Goal: Information Seeking & Learning: Learn about a topic

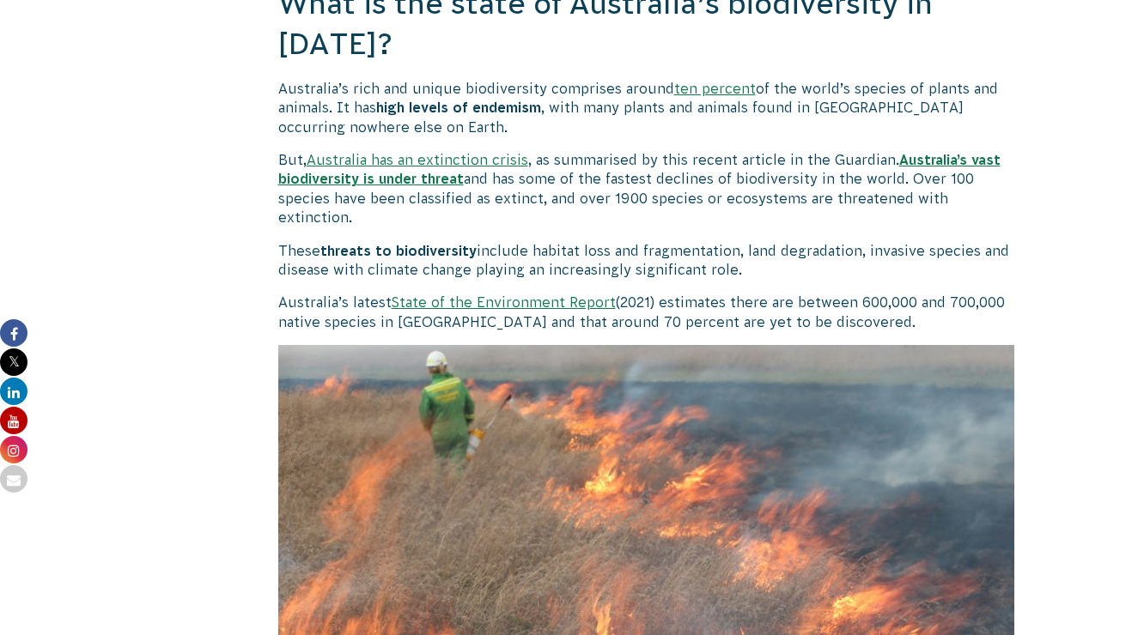
scroll to position [1262, 0]
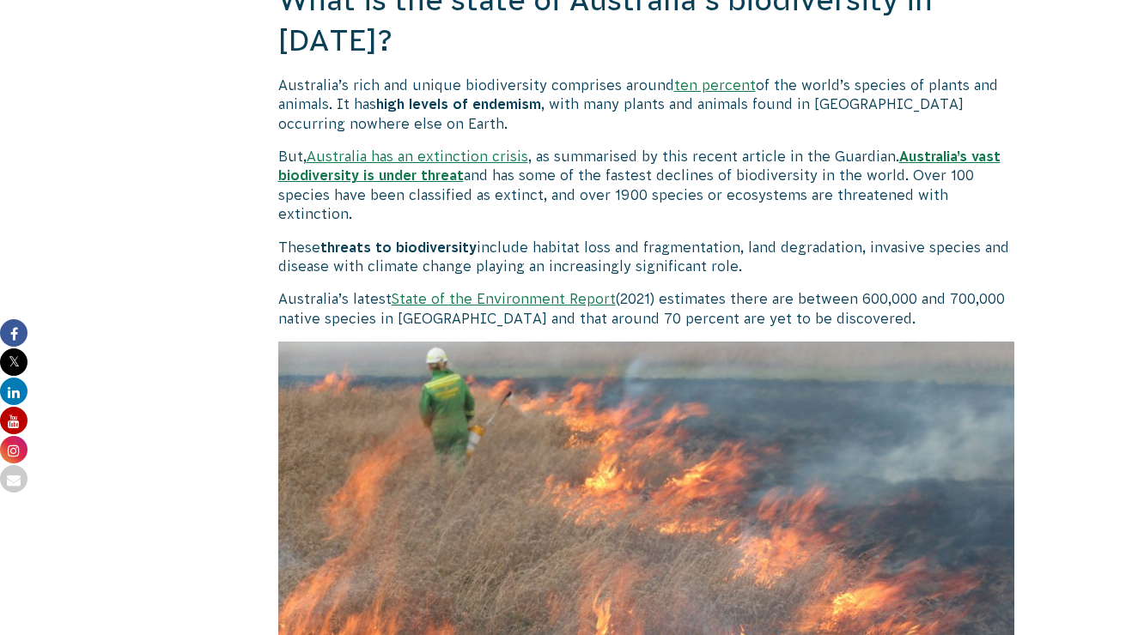
click at [409, 171] on b "Australia’s vast biodiversity is under threat" at bounding box center [639, 166] width 722 height 34
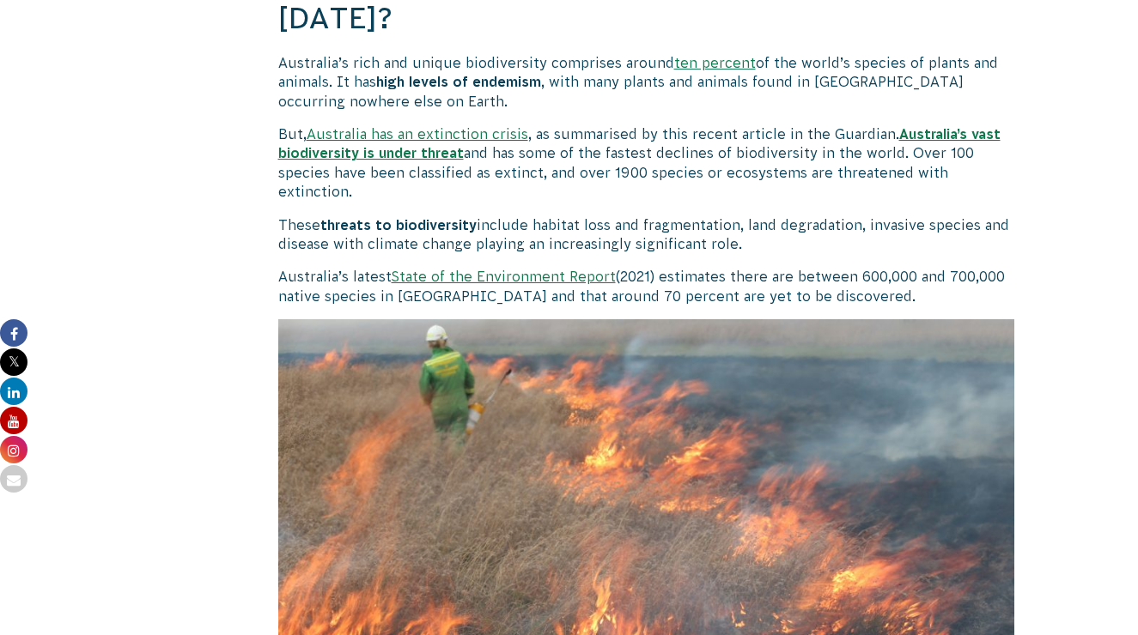
scroll to position [1302, 0]
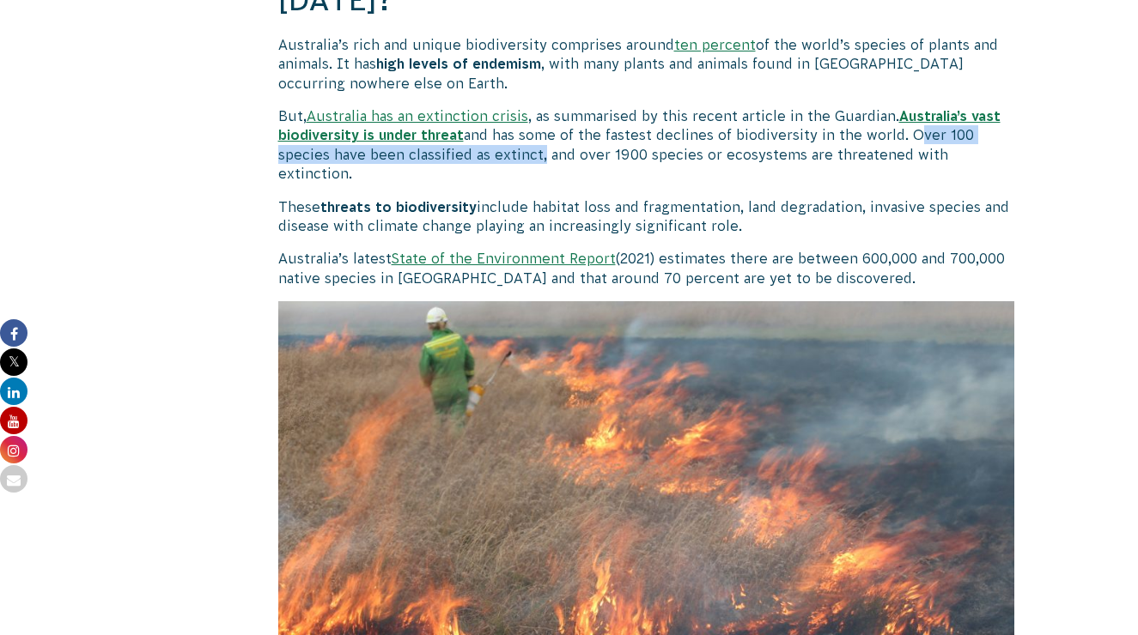
drag, startPoint x: 907, startPoint y: 130, endPoint x: 539, endPoint y: 153, distance: 369.0
click at [539, 153] on p "But, [GEOGRAPHIC_DATA] has an extinction crisis , as summarised by this recent …" at bounding box center [646, 144] width 737 height 77
copy p "Over 100 species have been classified as extinct"
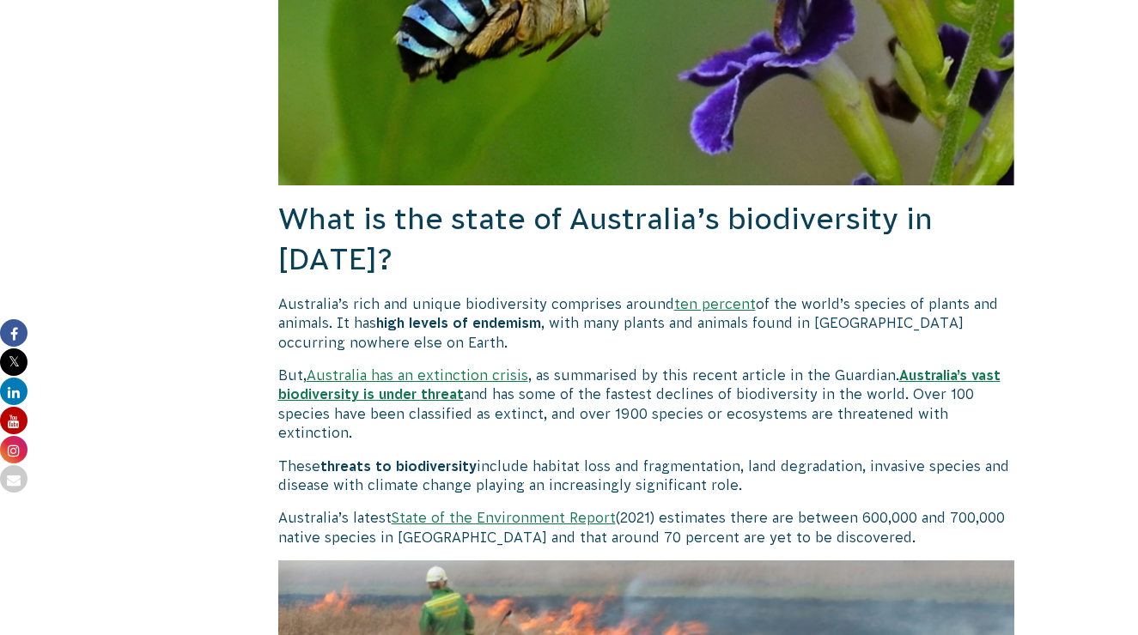
scroll to position [1049, 0]
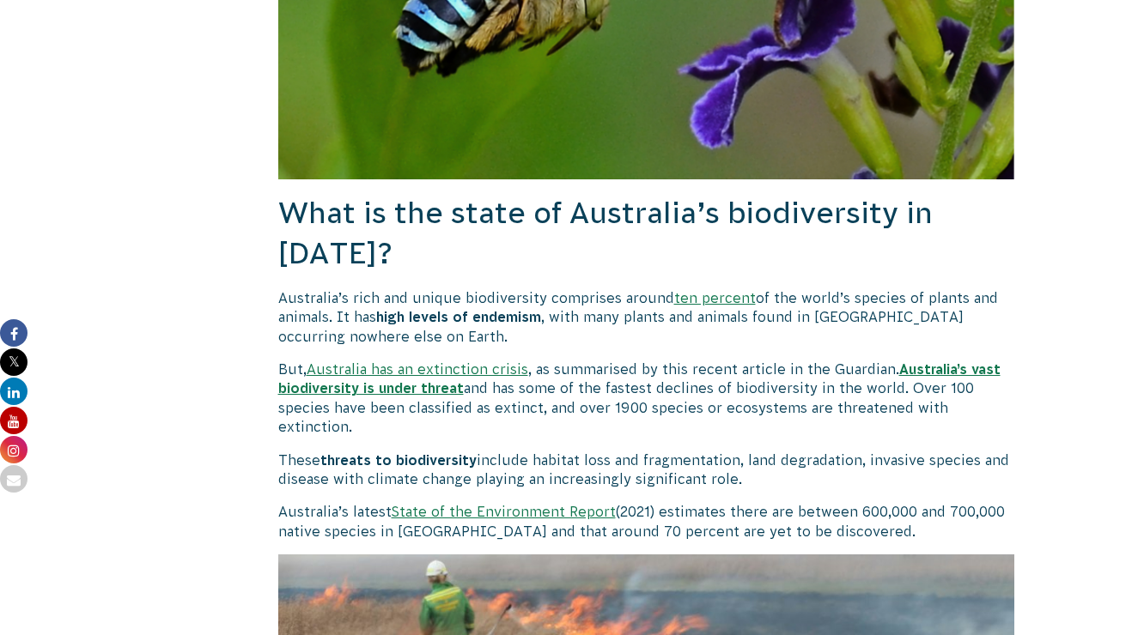
click at [414, 363] on link "Australia has an extinction crisis" at bounding box center [417, 368] width 222 height 15
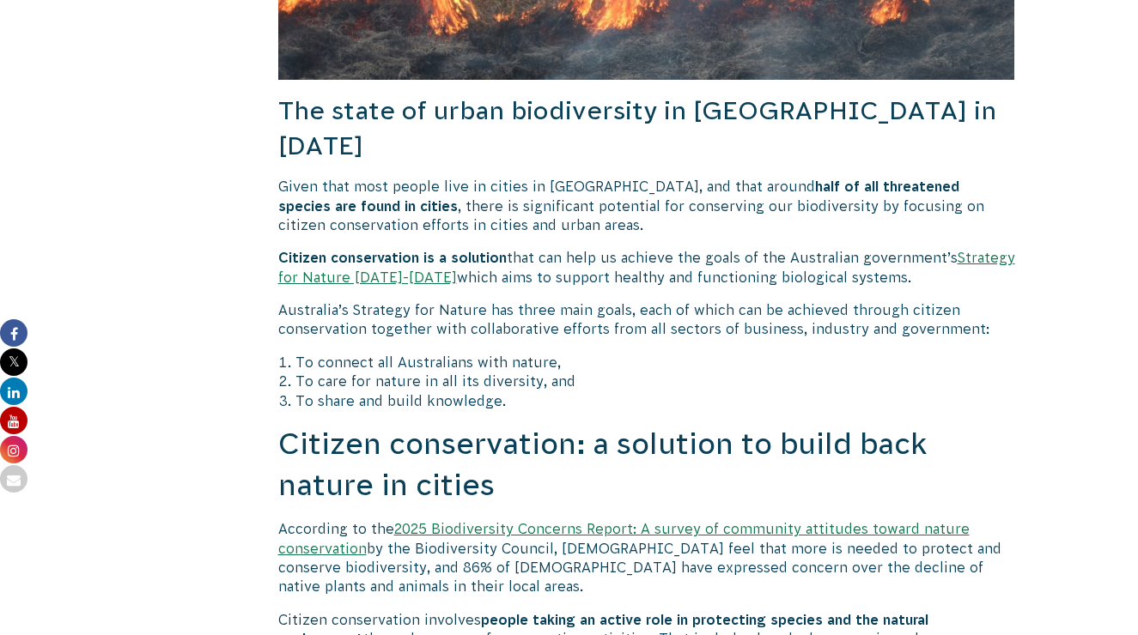
scroll to position [1926, 0]
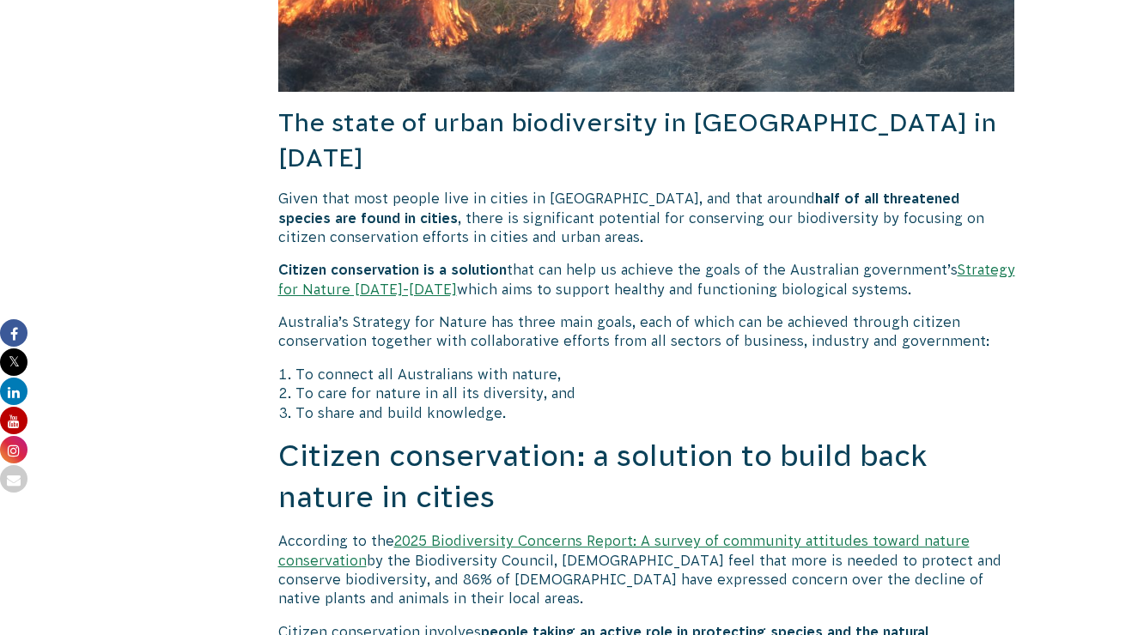
click at [730, 191] on b "half of all threatened species are found in cities" at bounding box center [618, 208] width 681 height 34
click at [725, 191] on b "half of all threatened species are found in cities" at bounding box center [618, 208] width 681 height 34
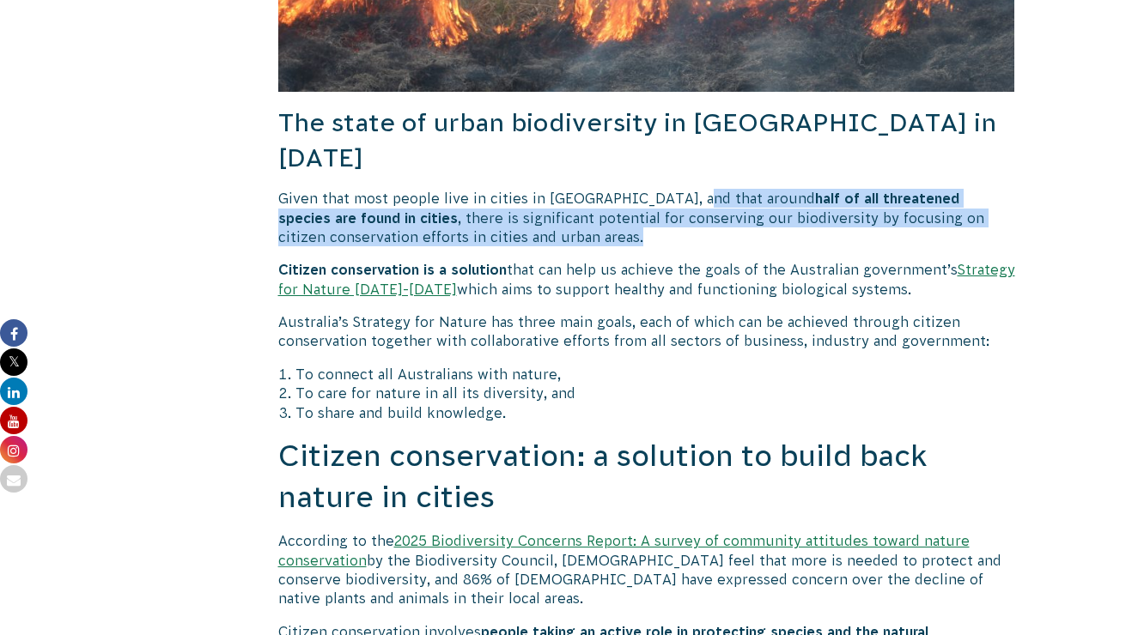
drag, startPoint x: 671, startPoint y: 154, endPoint x: 673, endPoint y: 185, distance: 31.8
click at [673, 189] on p "Given that most people live in cities in [GEOGRAPHIC_DATA], and that around hal…" at bounding box center [646, 218] width 737 height 58
copy p "around half of all threatened species are found in cities , there is significan…"
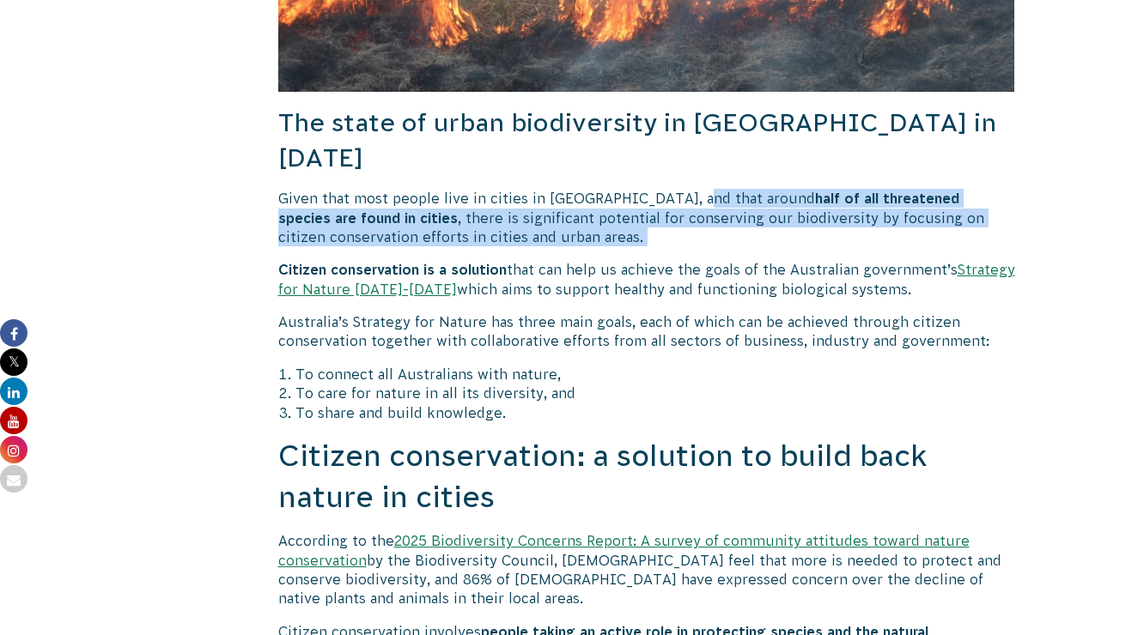
drag, startPoint x: 674, startPoint y: 153, endPoint x: 531, endPoint y: 202, distance: 150.7
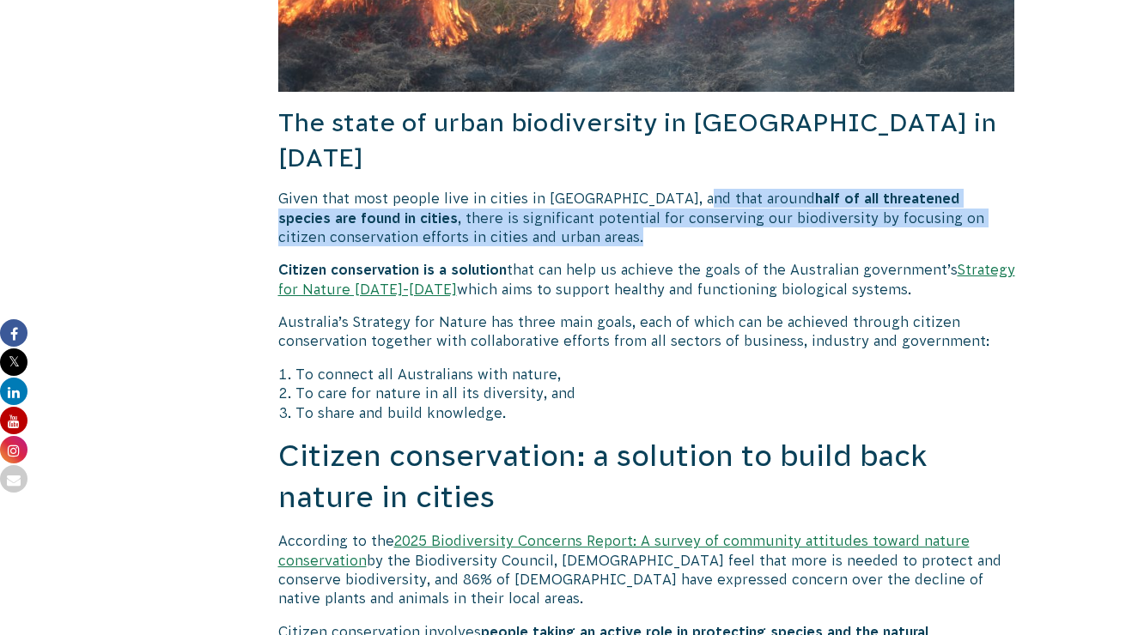
drag, startPoint x: 672, startPoint y: 158, endPoint x: 497, endPoint y: 194, distance: 178.8
click at [497, 194] on p "Given that most people live in cities in [GEOGRAPHIC_DATA], and that around hal…" at bounding box center [646, 218] width 737 height 58
copy p "around half of all threatened species are found in cities , there is significan…"
